Goal: Information Seeking & Learning: Check status

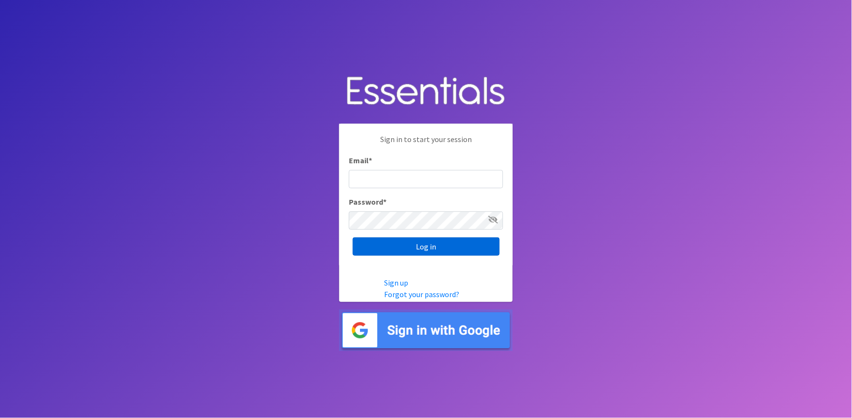
type input "shannon@HeartofOhiodiaperbank.org"
click at [432, 241] on input "Log in" at bounding box center [426, 247] width 147 height 18
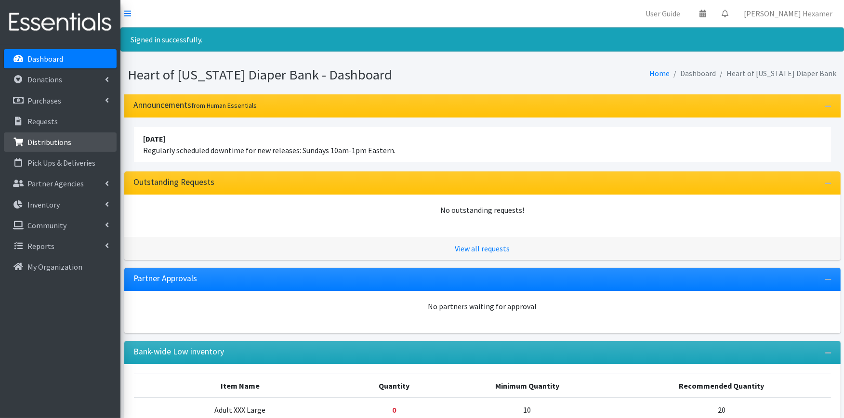
click at [56, 138] on p "Distributions" at bounding box center [49, 142] width 44 height 10
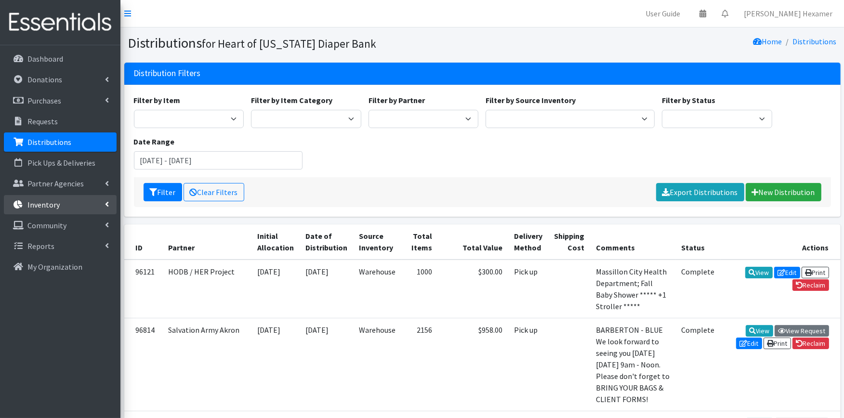
click at [75, 203] on link "Inventory" at bounding box center [60, 204] width 113 height 19
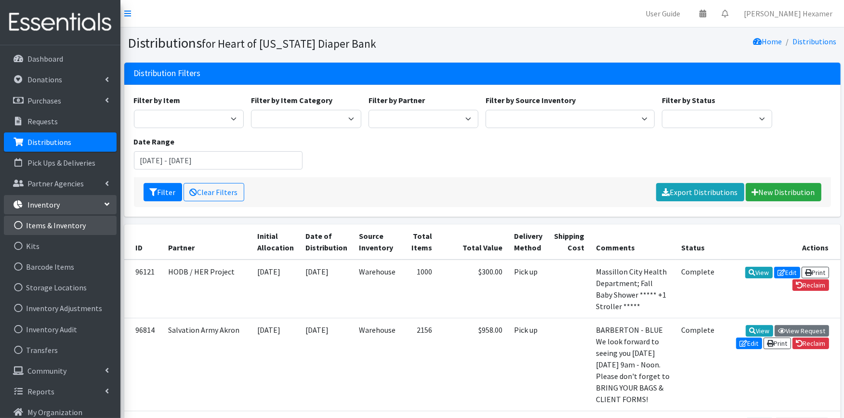
click at [50, 224] on link "Items & Inventory" at bounding box center [60, 225] width 113 height 19
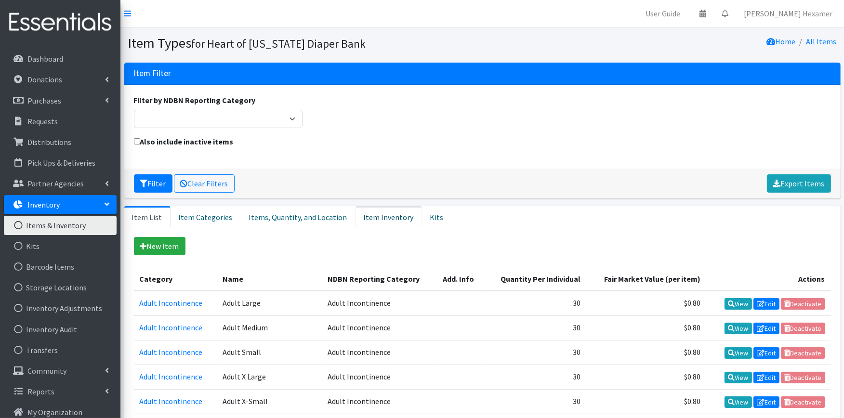
click at [365, 210] on link "Item Inventory" at bounding box center [389, 216] width 66 height 21
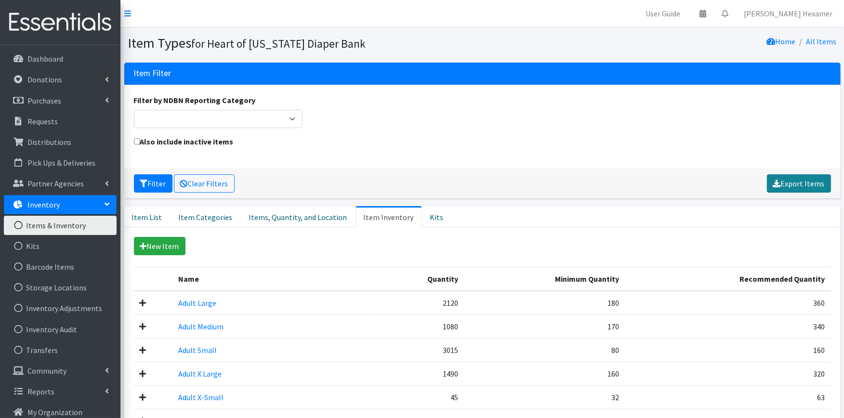
click at [820, 182] on link "Export Items" at bounding box center [799, 183] width 64 height 18
click at [514, 37] on div "Home All Items" at bounding box center [661, 43] width 358 height 17
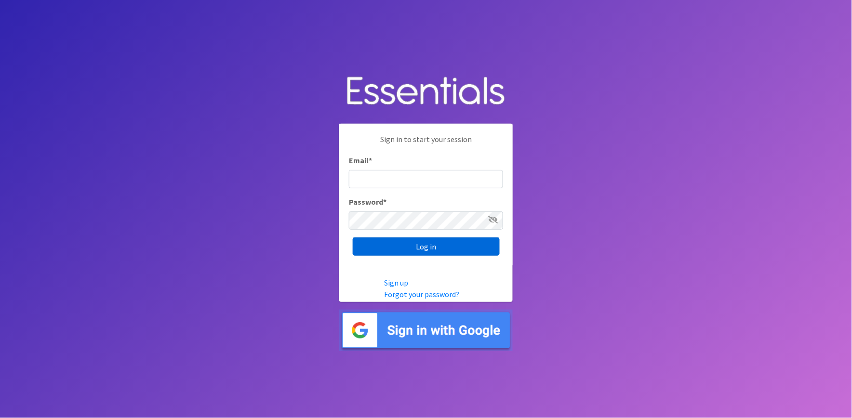
type input "[PERSON_NAME][EMAIL_ADDRESS][DOMAIN_NAME]"
click at [385, 247] on input "Log in" at bounding box center [426, 247] width 147 height 18
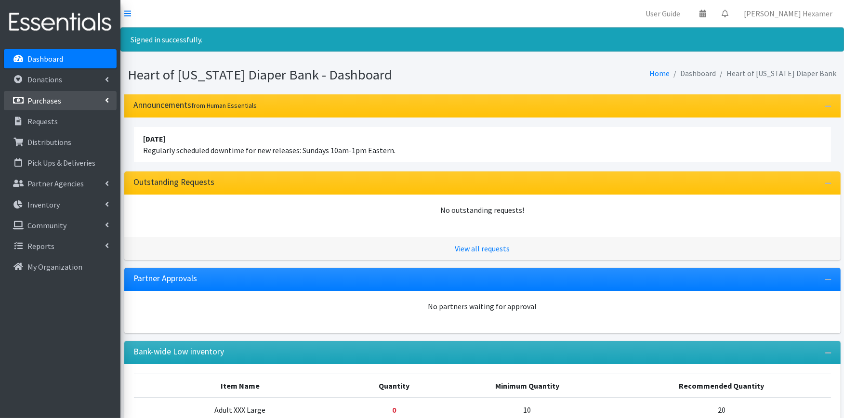
click at [39, 99] on p "Purchases" at bounding box center [44, 101] width 34 height 10
click at [35, 82] on p "Donations" at bounding box center [44, 80] width 35 height 10
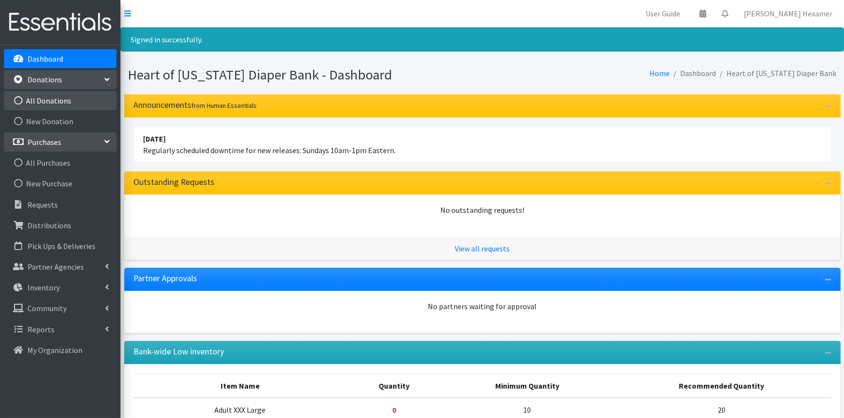
click at [41, 95] on link "All Donations" at bounding box center [60, 100] width 113 height 19
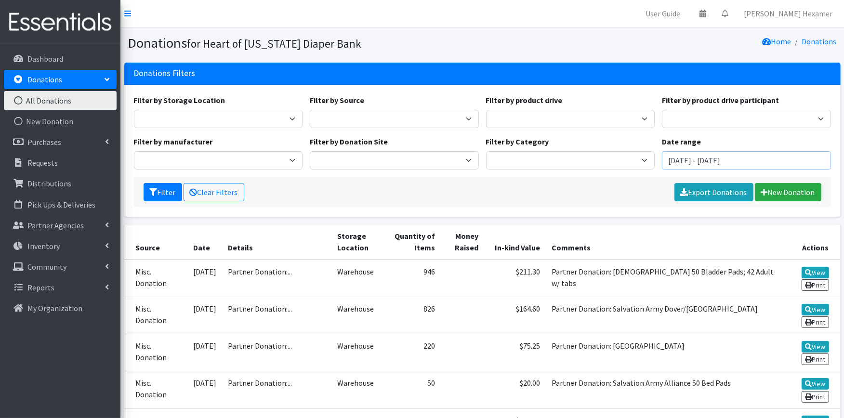
click at [730, 155] on input "July 29, 2025 - October 29, 2025" at bounding box center [746, 160] width 169 height 18
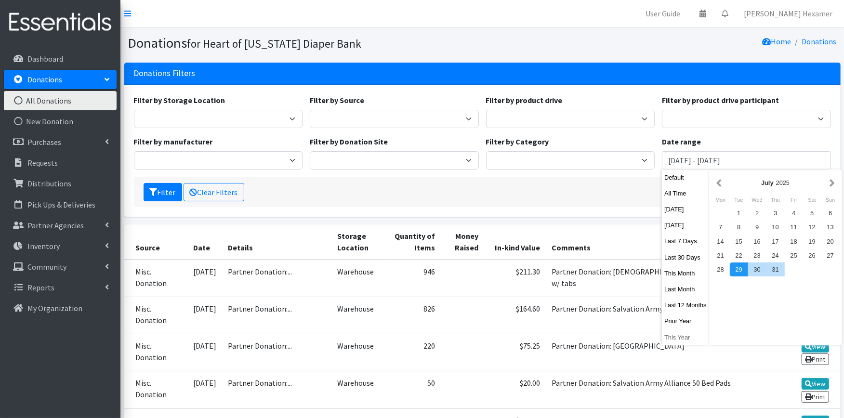
click at [676, 336] on button "This Year" at bounding box center [685, 338] width 47 height 14
type input "January 1, 2025 - December 31, 2025"
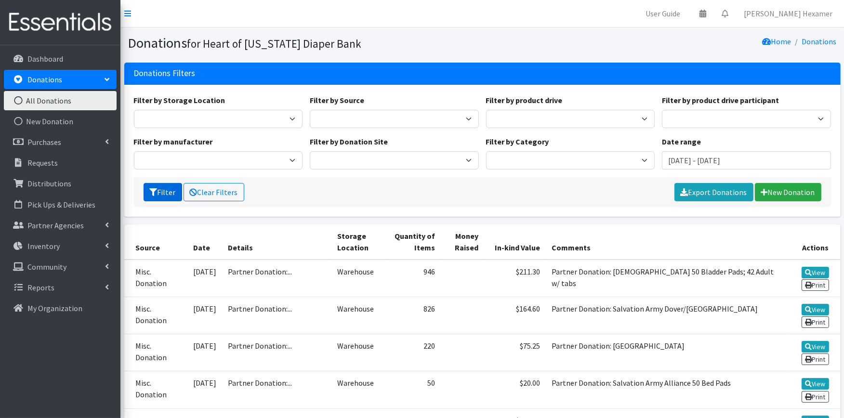
click at [163, 193] on button "Filter" at bounding box center [163, 192] width 39 height 18
click at [468, 112] on select "Donation Site Manufacturer Misc. Donation Product Drive" at bounding box center [394, 119] width 169 height 18
select select "Product Drive"
click at [310, 110] on select "Donation Site Manufacturer Misc. Donation Product Drive" at bounding box center [394, 119] width 169 height 18
click at [158, 188] on button "Filter" at bounding box center [163, 192] width 39 height 18
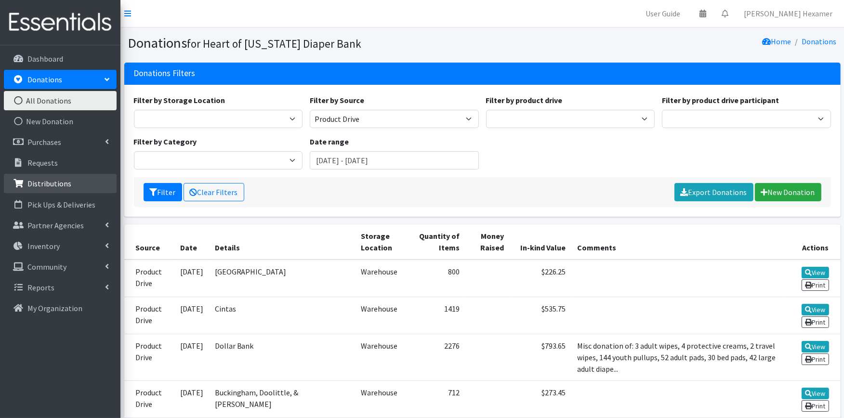
click at [30, 186] on p "Distributions" at bounding box center [49, 184] width 44 height 10
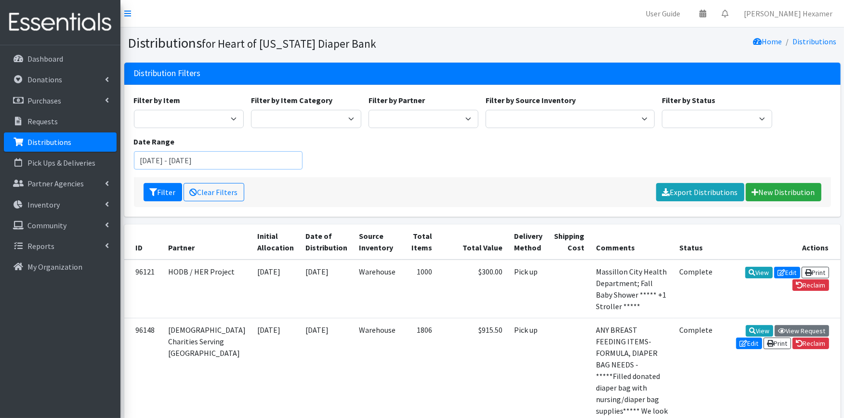
click at [179, 157] on input "[DATE] - [DATE]" at bounding box center [218, 160] width 169 height 18
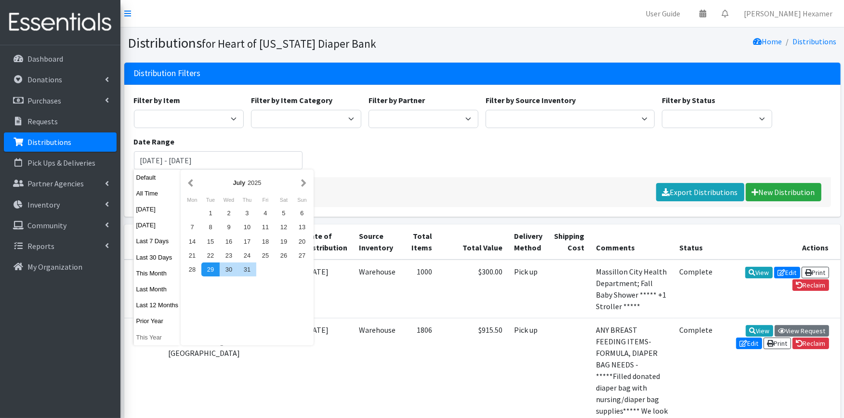
click at [147, 336] on button "This Year" at bounding box center [157, 338] width 47 height 14
type input "[DATE] - [DATE]"
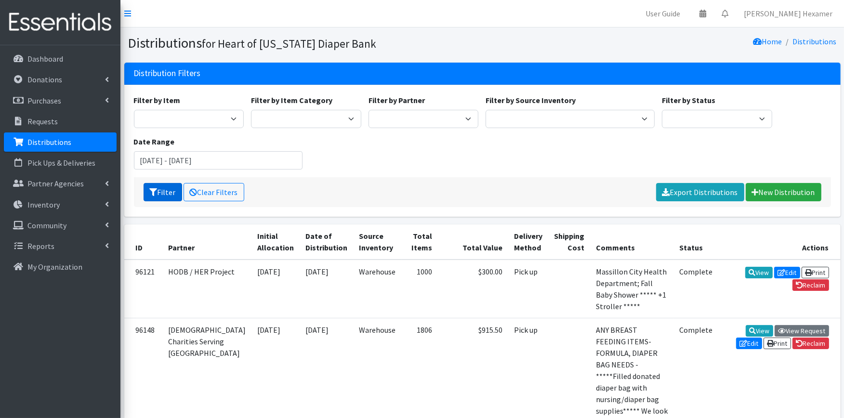
click at [169, 193] on button "Filter" at bounding box center [163, 192] width 39 height 18
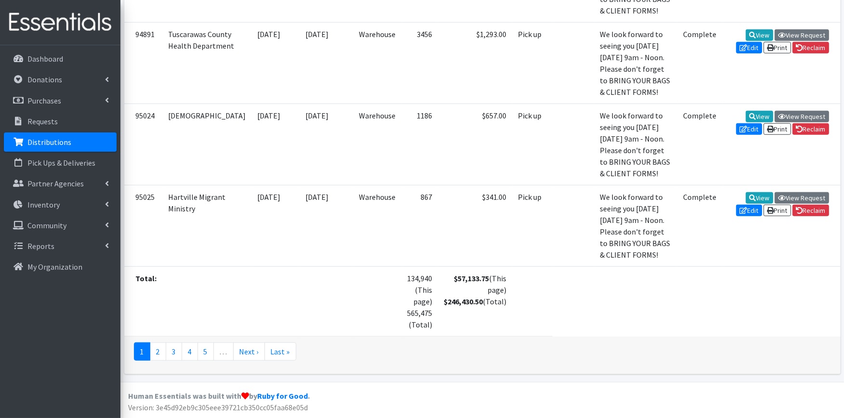
scroll to position [6116, 0]
click at [73, 204] on link "Inventory" at bounding box center [60, 204] width 113 height 19
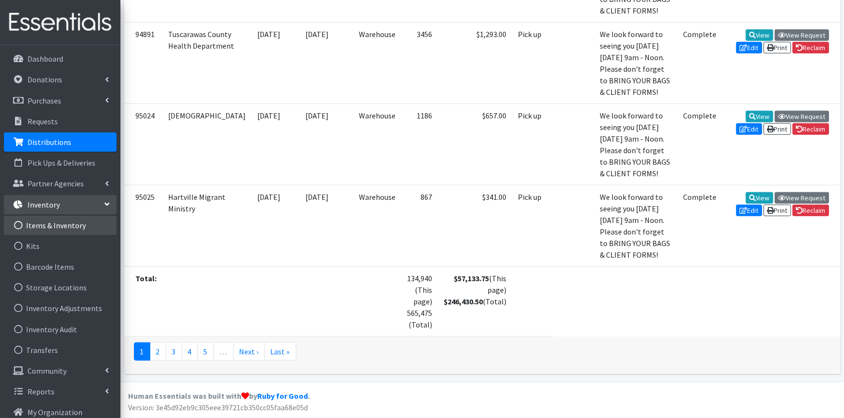
click at [65, 224] on link "Items & Inventory" at bounding box center [60, 225] width 113 height 19
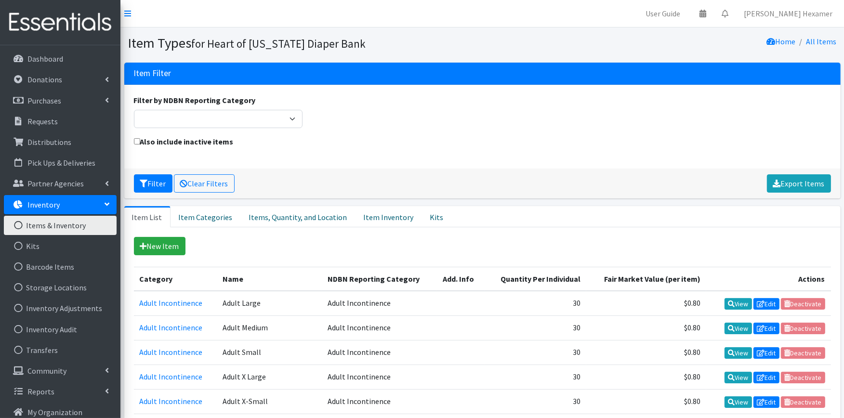
click at [370, 204] on div "Item Filter Filter by NDBN Reporting Category Adult Incontinence Cloth Diapers …" at bounding box center [482, 135] width 724 height 144
click at [375, 212] on link "Item Inventory" at bounding box center [389, 216] width 66 height 21
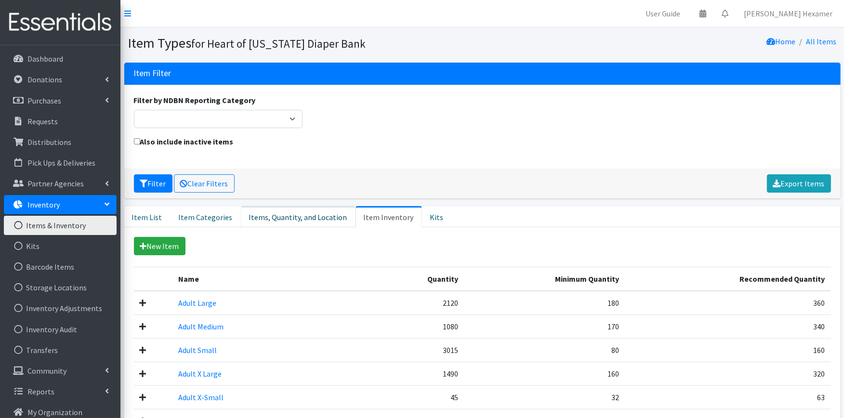
click at [266, 220] on link "Items, Quantity, and Location" at bounding box center [298, 216] width 115 height 21
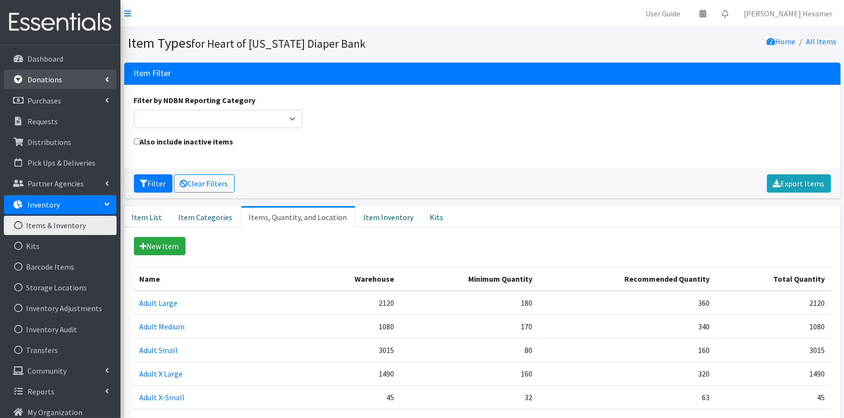
click at [51, 73] on link "Donations" at bounding box center [60, 79] width 113 height 19
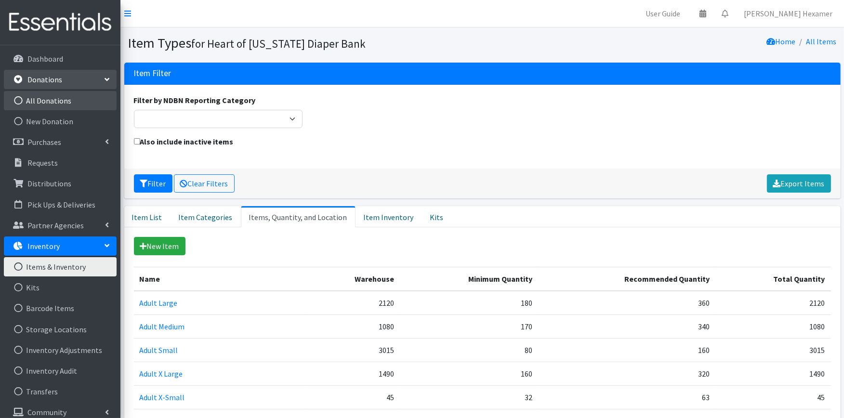
click at [50, 102] on link "All Donations" at bounding box center [60, 100] width 113 height 19
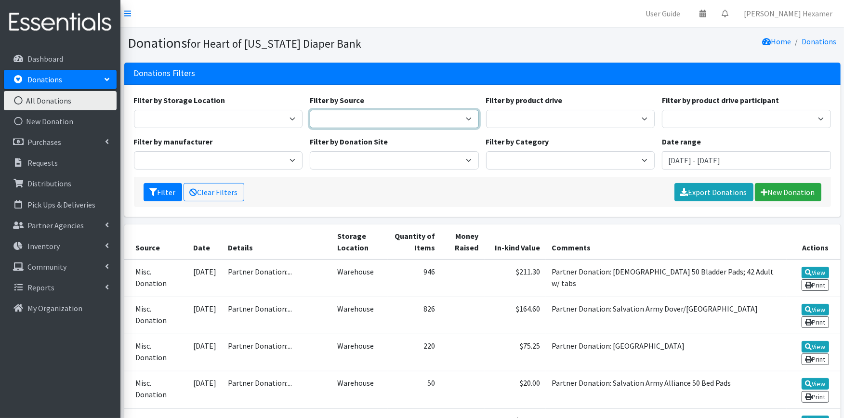
click at [427, 118] on select "Donation Site Manufacturer Misc. Donation Product Drive" at bounding box center [394, 119] width 169 height 18
select select "Product Drive"
click at [310, 110] on select "Donation Site Manufacturer Misc. Donation Product Drive" at bounding box center [394, 119] width 169 height 18
click at [777, 163] on input "July 29, 2025 - October 29, 2025" at bounding box center [746, 160] width 169 height 18
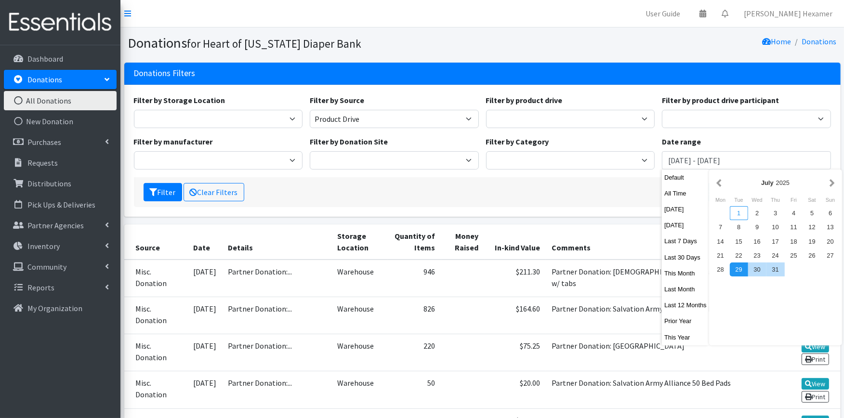
click at [737, 211] on div "1" at bounding box center [739, 213] width 18 height 14
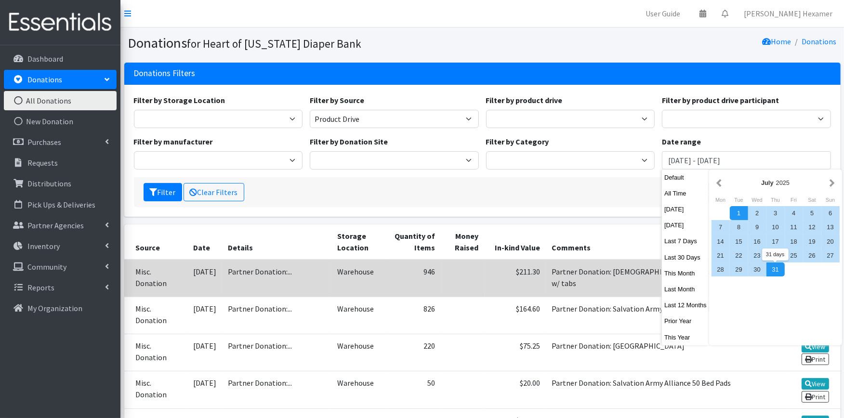
click at [774, 261] on div "24" at bounding box center [776, 256] width 18 height 14
type input "[DATE] - [DATE]"
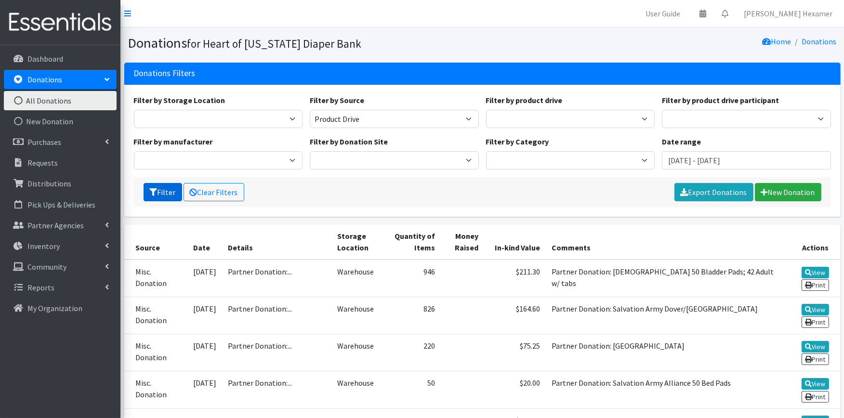
click at [165, 193] on button "Filter" at bounding box center [163, 192] width 39 height 18
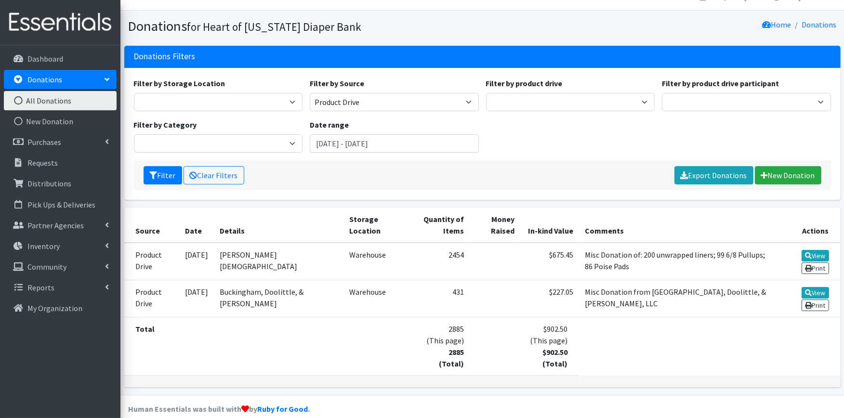
scroll to position [27, 0]
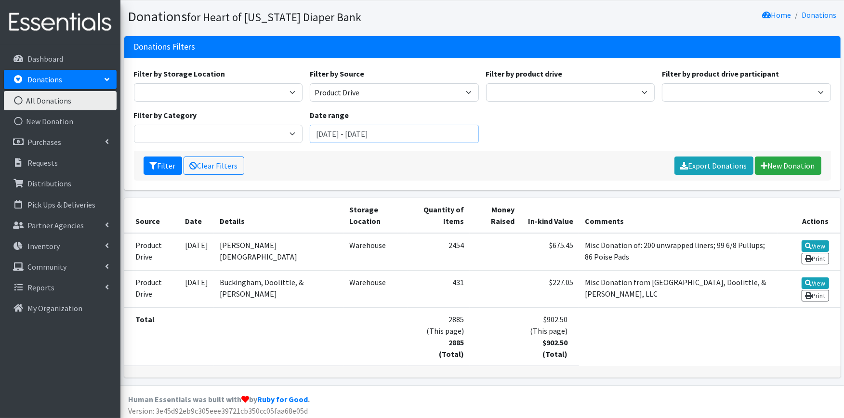
click at [410, 136] on input "[DATE] - [DATE]" at bounding box center [394, 134] width 169 height 18
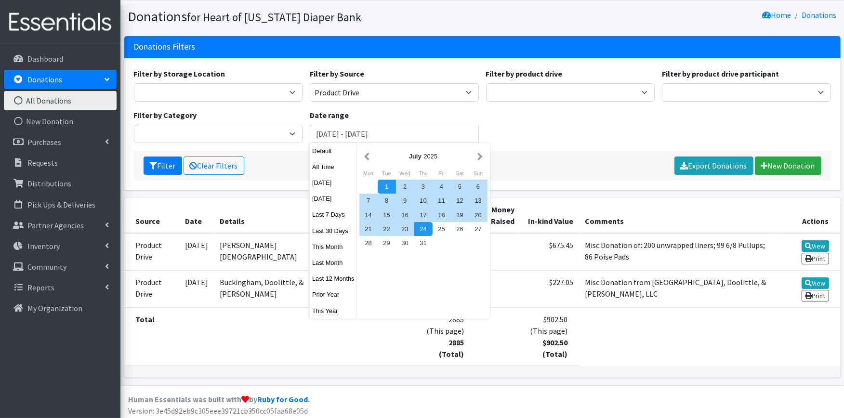
click at [387, 189] on div "1" at bounding box center [387, 187] width 18 height 14
click at [426, 244] on div "31" at bounding box center [423, 243] width 18 height 14
type input "[DATE] - [DATE]"
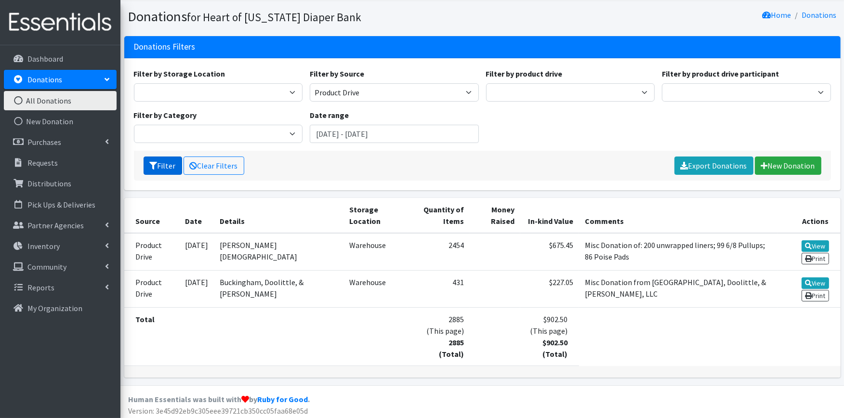
click at [160, 163] on button "Filter" at bounding box center [163, 166] width 39 height 18
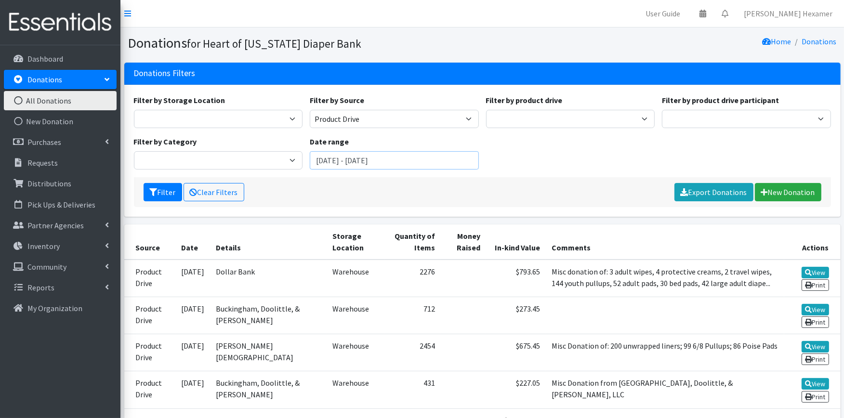
click at [434, 158] on input "July 1, 2025 - July 31, 2025" at bounding box center [394, 160] width 169 height 18
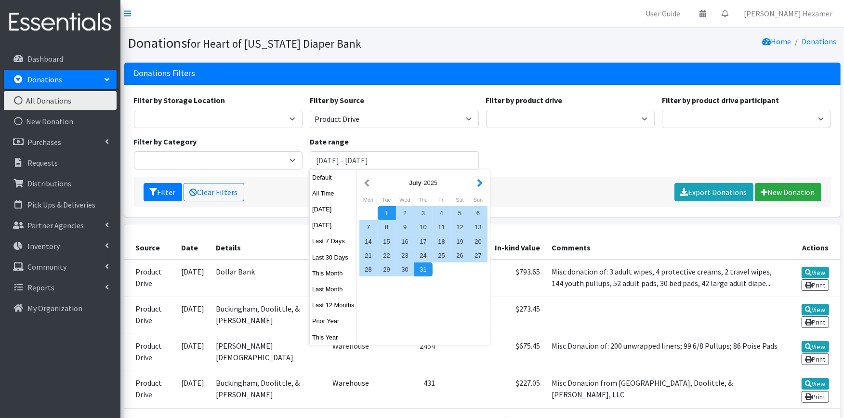
click at [476, 185] on button "button" at bounding box center [480, 183] width 10 height 12
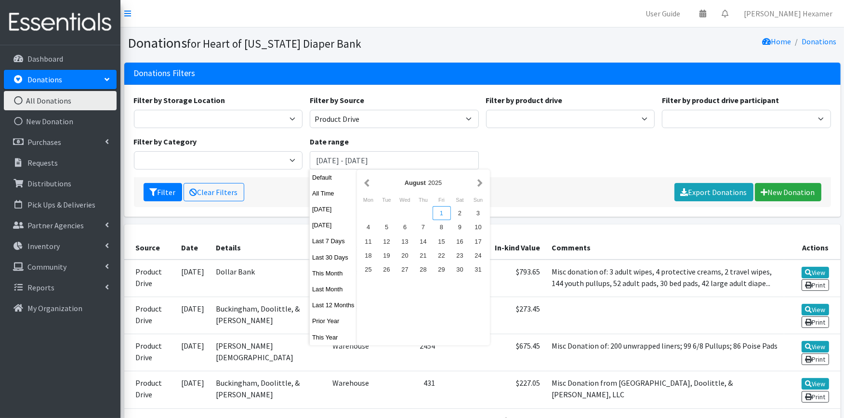
click at [442, 212] on div "1" at bounding box center [442, 213] width 18 height 14
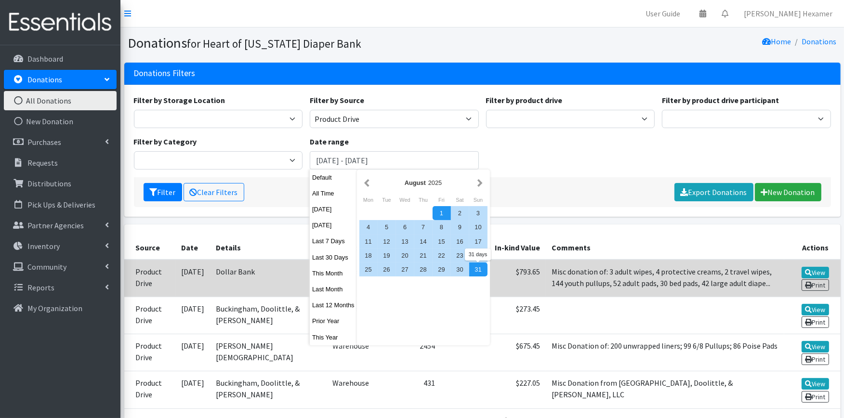
click at [478, 268] on div "31" at bounding box center [478, 270] width 18 height 14
type input "August 1, 2025 - August 31, 2025"
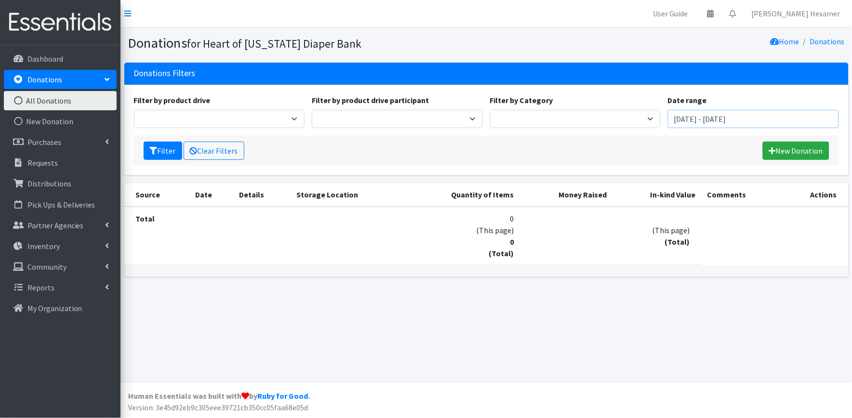
click at [795, 119] on input "[DATE] - [DATE]" at bounding box center [753, 119] width 171 height 18
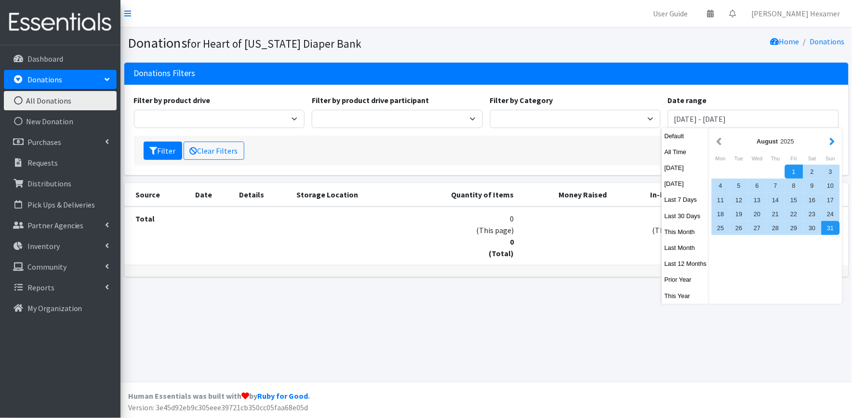
click at [834, 138] on button "button" at bounding box center [832, 141] width 10 height 12
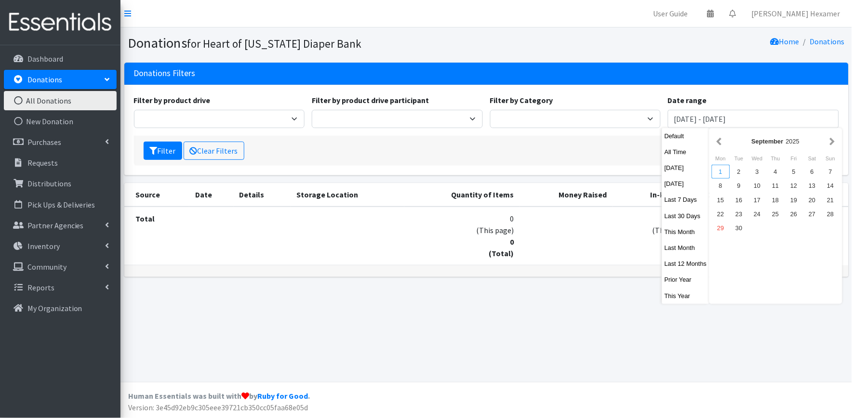
click at [720, 173] on div "1" at bounding box center [721, 172] width 18 height 14
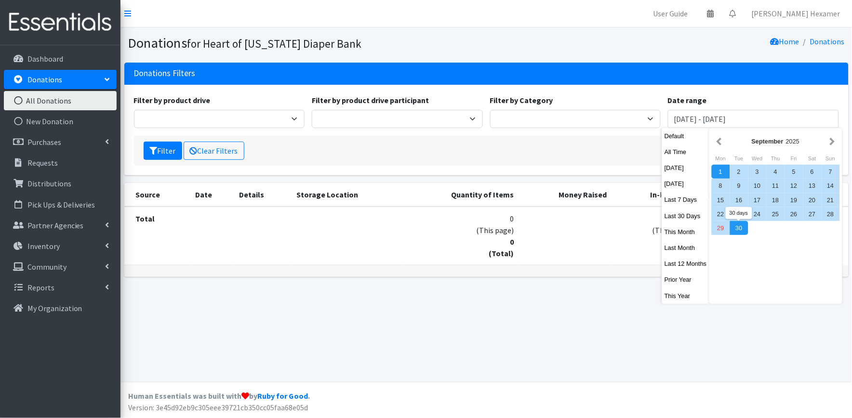
click at [738, 228] on div "30" at bounding box center [739, 228] width 18 height 14
type input "[DATE] - [DATE]"
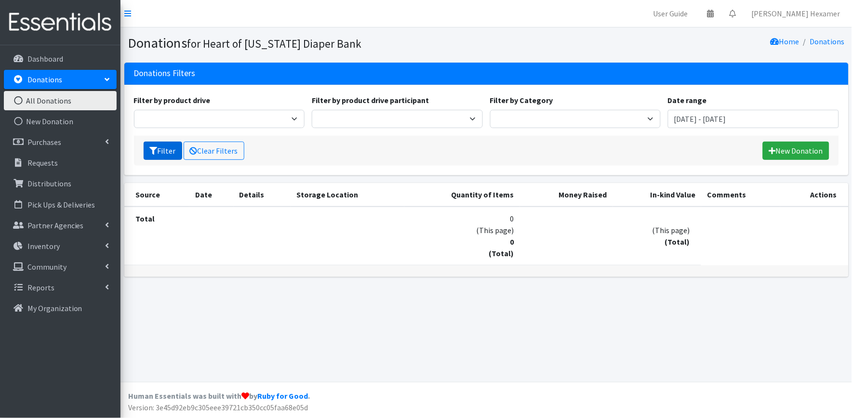
click at [158, 151] on button "Filter" at bounding box center [163, 151] width 39 height 18
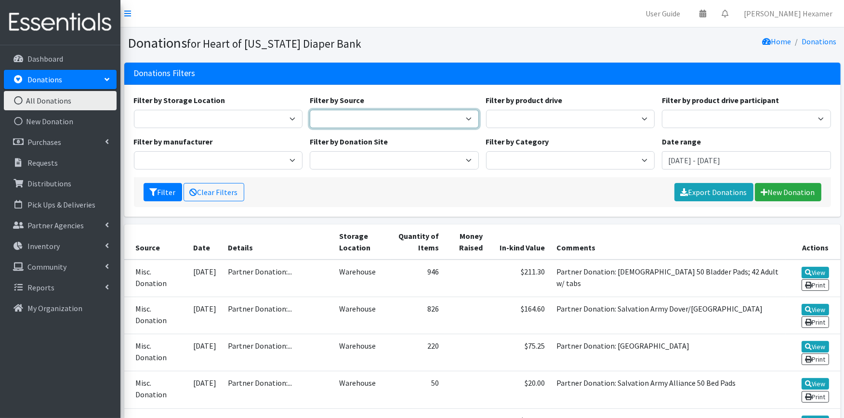
click at [449, 121] on select "Donation Site Manufacturer Misc. Donation Product Drive" at bounding box center [394, 119] width 169 height 18
select select "Product Drive"
click at [310, 110] on select "Donation Site Manufacturer Misc. Donation Product Drive" at bounding box center [394, 119] width 169 height 18
click at [159, 189] on button "Filter" at bounding box center [163, 192] width 39 height 18
